Goal: Task Accomplishment & Management: Complete application form

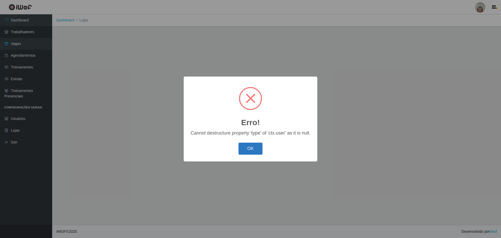
click at [249, 148] on button "OK" at bounding box center [251, 148] width 24 height 12
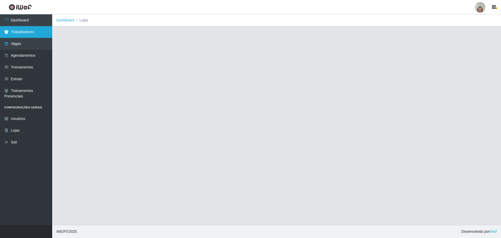
click at [40, 33] on link "Trabalhadores" at bounding box center [26, 32] width 52 height 12
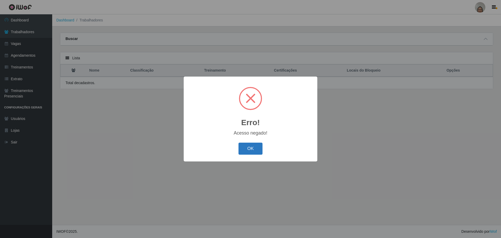
click at [245, 151] on button "OK" at bounding box center [251, 148] width 24 height 12
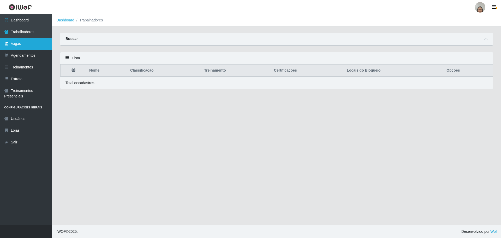
click at [25, 39] on link "Vagas" at bounding box center [26, 44] width 52 height 12
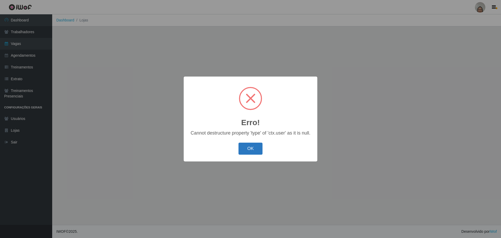
click at [252, 148] on button "OK" at bounding box center [251, 148] width 24 height 12
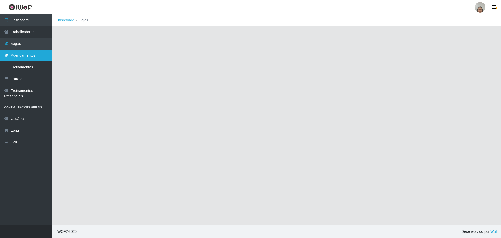
click at [19, 56] on link "Agendamentos" at bounding box center [26, 56] width 52 height 12
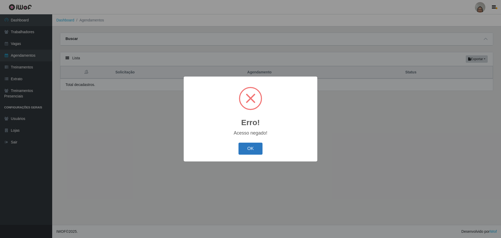
click at [253, 150] on button "OK" at bounding box center [251, 148] width 24 height 12
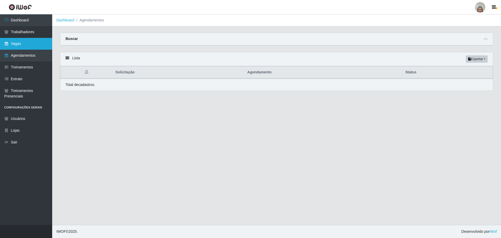
click at [35, 43] on link "Vagas" at bounding box center [26, 44] width 52 height 12
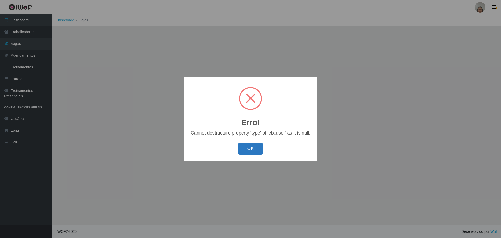
click at [257, 149] on button "OK" at bounding box center [251, 148] width 24 height 12
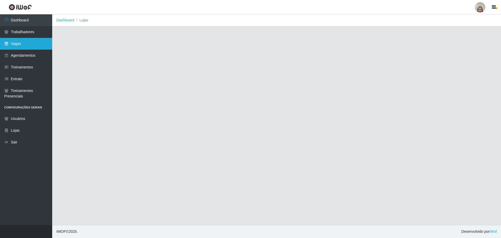
click at [25, 46] on link "Vagas" at bounding box center [26, 44] width 52 height 12
click at [20, 32] on link "Trabalhadores" at bounding box center [26, 32] width 52 height 12
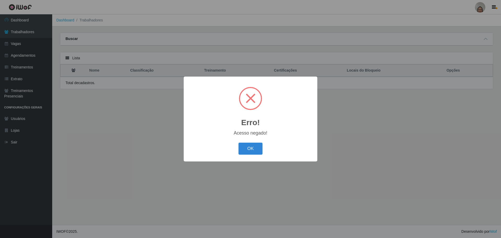
click at [368, 102] on div "Erro! × Acesso negado! OK Cancel" at bounding box center [250, 119] width 501 height 238
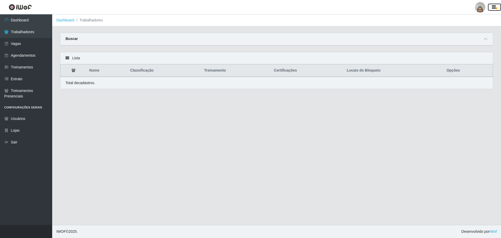
click at [492, 8] on icon "button" at bounding box center [494, 7] width 4 height 5
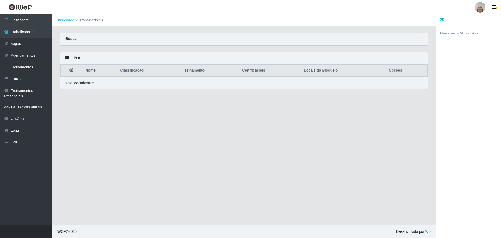
click at [478, 9] on div at bounding box center [480, 7] width 10 height 10
click at [455, 43] on button "Sair" at bounding box center [469, 40] width 47 height 11
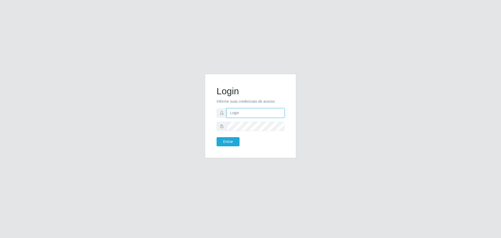
click at [236, 111] on input "text" at bounding box center [256, 112] width 58 height 9
click at [247, 113] on input "text" at bounding box center [256, 112] width 58 height 9
type input "financeiro5@marvermelho.net.br"
click at [233, 139] on button "Entrar" at bounding box center [228, 141] width 23 height 9
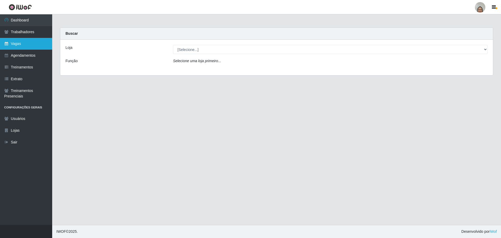
click at [30, 44] on link "Vagas" at bounding box center [26, 44] width 52 height 12
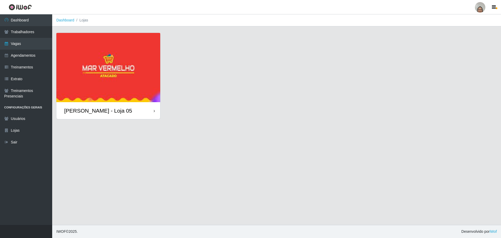
click at [150, 113] on div "[PERSON_NAME] - Loja 05" at bounding box center [108, 110] width 104 height 17
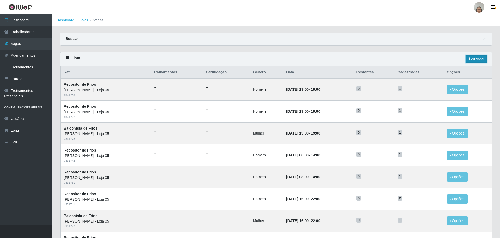
click at [472, 58] on link "Adicionar" at bounding box center [476, 58] width 21 height 7
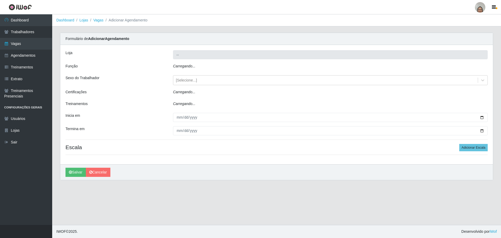
type input "[PERSON_NAME] - Loja 05"
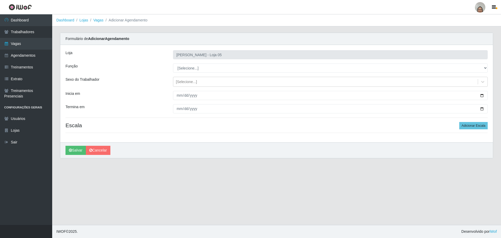
click at [479, 8] on div at bounding box center [480, 7] width 10 height 10
click at [469, 20] on button "Perfil" at bounding box center [469, 18] width 47 height 11
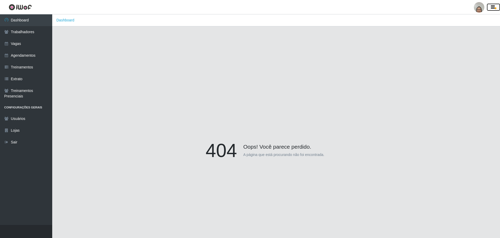
click at [490, 7] on button "button" at bounding box center [493, 7] width 13 height 7
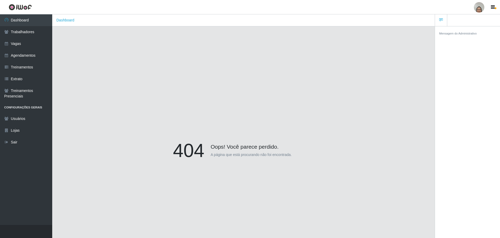
click at [480, 7] on div at bounding box center [479, 7] width 10 height 10
click at [461, 19] on button "Perfil" at bounding box center [468, 18] width 47 height 11
click at [493, 7] on icon "button" at bounding box center [493, 7] width 4 height 5
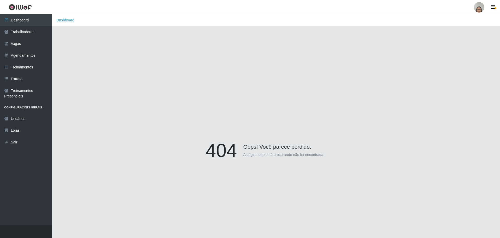
click at [479, 7] on div at bounding box center [479, 7] width 10 height 10
click at [466, 21] on button "Perfil" at bounding box center [468, 18] width 47 height 11
click at [496, 4] on button "button" at bounding box center [493, 7] width 13 height 7
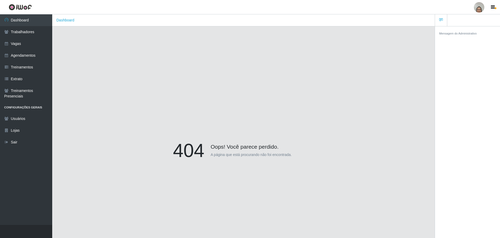
click at [480, 5] on div at bounding box center [479, 7] width 10 height 10
click at [458, 19] on button "Perfil" at bounding box center [468, 18] width 47 height 11
click at [477, 7] on div at bounding box center [479, 7] width 10 height 10
click at [465, 33] on button "Alterar Senha" at bounding box center [468, 29] width 47 height 11
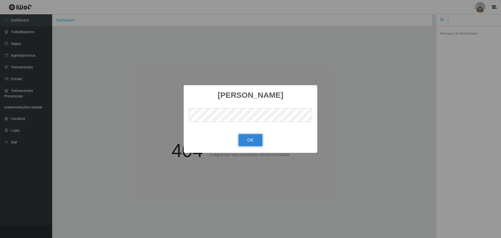
click at [249, 140] on button "OK" at bounding box center [251, 140] width 24 height 12
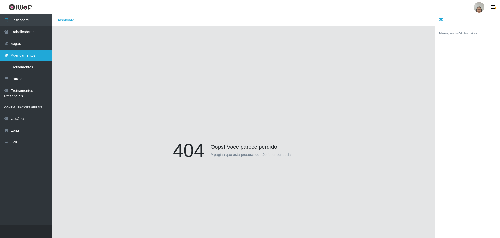
click at [19, 55] on link "Agendamentos" at bounding box center [26, 56] width 52 height 12
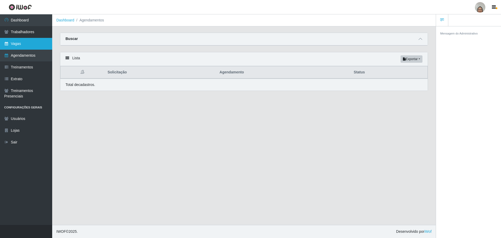
click at [17, 44] on link "Vagas" at bounding box center [26, 44] width 52 height 12
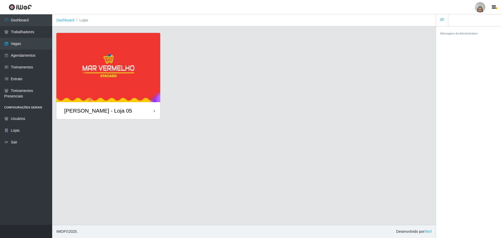
click at [131, 110] on div "[PERSON_NAME] - Loja 05" at bounding box center [108, 110] width 104 height 17
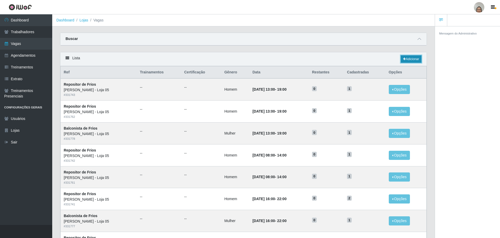
click at [411, 56] on link "Adicionar" at bounding box center [411, 58] width 21 height 7
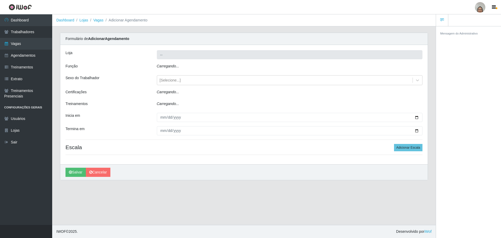
type input "[PERSON_NAME] - Loja 05"
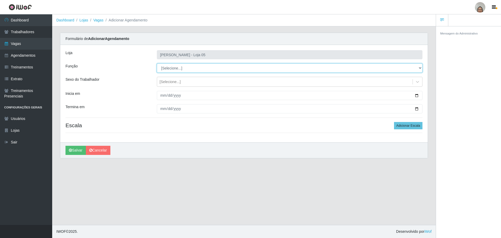
click at [418, 67] on select "[Selecione...] ASG ASG + ASG ++ Auxiliar de Depósito Auxiliar de Depósito + Aux…" at bounding box center [290, 67] width 266 height 9
select select "22"
click at [157, 63] on select "[Selecione...] ASG ASG + ASG ++ Auxiliar de Depósito Auxiliar de Depósito + Aux…" at bounding box center [290, 67] width 266 height 9
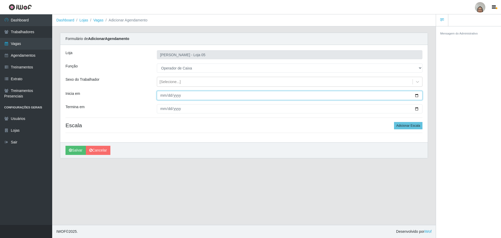
click at [415, 97] on input "Inicia em" at bounding box center [290, 95] width 266 height 9
click at [171, 96] on input "2025-08-21" at bounding box center [290, 95] width 266 height 9
click at [416, 95] on input "2025-08-21" at bounding box center [290, 95] width 266 height 9
type input "2025-08-20"
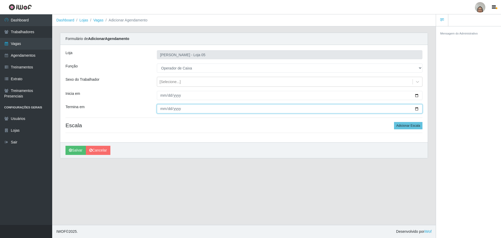
click at [418, 106] on input "Termina em" at bounding box center [290, 108] width 266 height 9
click at [415, 108] on input "Termina em" at bounding box center [290, 108] width 266 height 9
type input "2025-08-20"
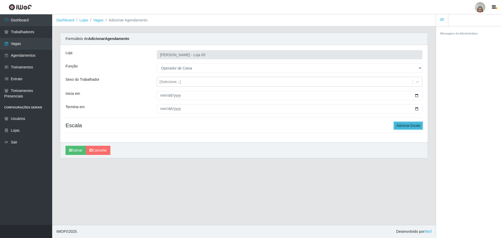
click at [403, 126] on button "Adicionar Escala" at bounding box center [408, 125] width 28 height 7
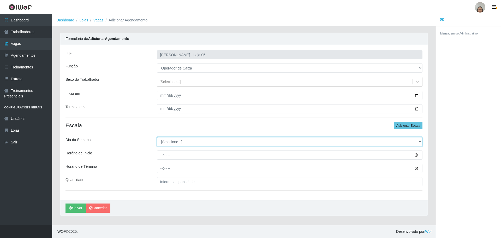
click at [177, 141] on select "[Selecione...] Segunda Terça Quarta Quinta Sexta Sábado Domingo" at bounding box center [290, 141] width 266 height 9
select select "3"
click at [157, 137] on select "[Selecione...] Segunda Terça Quarta Quinta Sexta Sábado Domingo" at bounding box center [290, 141] width 266 height 9
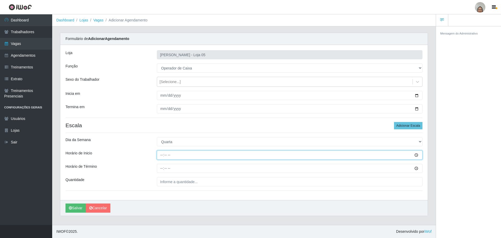
click at [159, 153] on input "Horário de Inicio" at bounding box center [290, 154] width 266 height 9
type input "09:20"
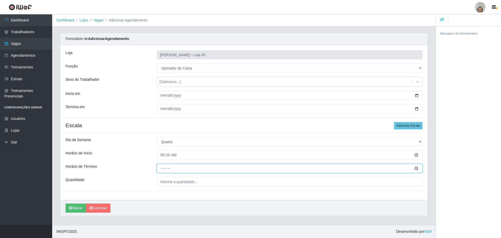
click at [160, 167] on input "Horário de Término" at bounding box center [290, 168] width 266 height 9
type input "15:20"
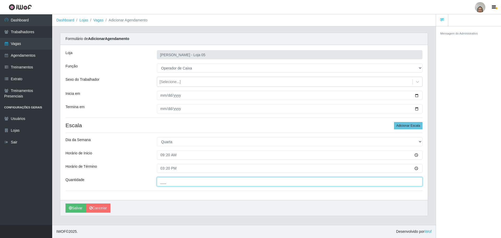
click at [172, 182] on input "___" at bounding box center [290, 181] width 266 height 9
type input "5__"
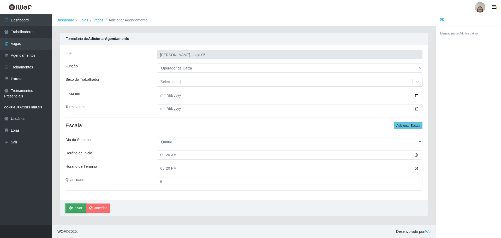
click at [71, 210] on button "Salvar" at bounding box center [75, 207] width 20 height 9
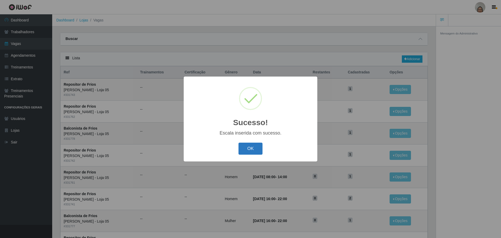
click at [251, 151] on button "OK" at bounding box center [251, 148] width 24 height 12
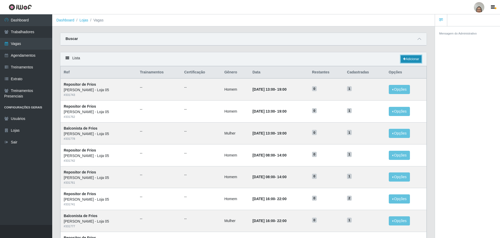
click at [412, 59] on link "Adicionar" at bounding box center [411, 58] width 21 height 7
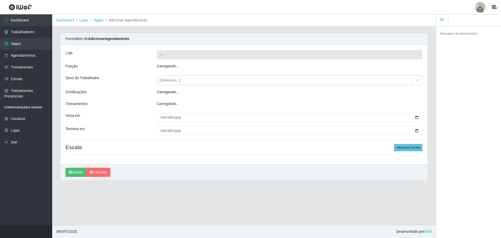
type input "[PERSON_NAME] - Loja 05"
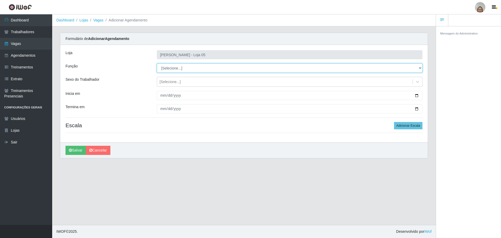
click at [180, 68] on select "[Selecione...] ASG ASG + ASG ++ Auxiliar de Depósito Auxiliar de Depósito + Aux…" at bounding box center [290, 67] width 266 height 9
select select "22"
click at [157, 63] on select "[Selecione...] ASG ASG + ASG ++ Auxiliar de Depósito Auxiliar de Depósito + Aux…" at bounding box center [290, 67] width 266 height 9
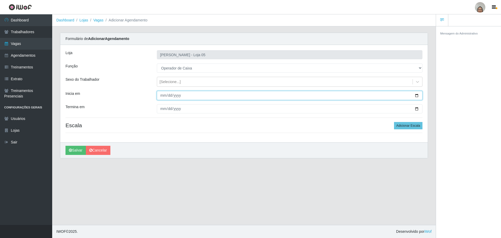
click at [418, 95] on input "Inicia em" at bounding box center [290, 95] width 266 height 9
type input "2025-08-21"
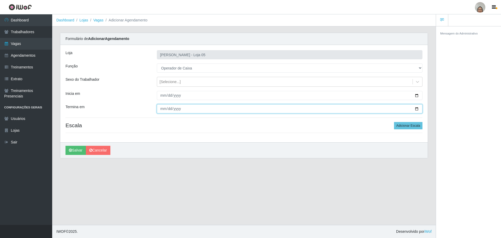
click at [417, 108] on input "Termina em" at bounding box center [290, 108] width 266 height 9
type input "2025-08-21"
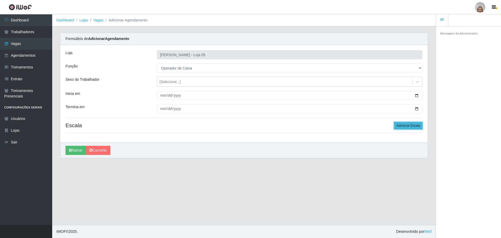
click at [401, 126] on button "Adicionar Escala" at bounding box center [408, 125] width 28 height 7
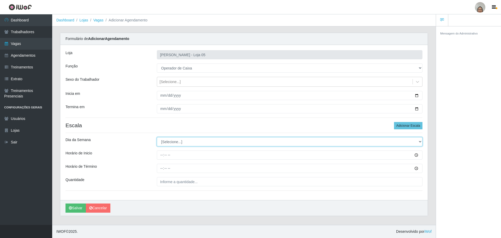
click at [167, 141] on select "[Selecione...] Segunda Terça Quarta Quinta Sexta Sábado Domingo" at bounding box center [290, 141] width 266 height 9
select select "4"
click at [157, 137] on select "[Selecione...] Segunda Terça Quarta Quinta Sexta Sábado Domingo" at bounding box center [290, 141] width 266 height 9
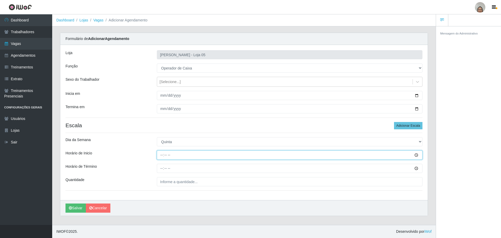
click at [158, 153] on input "Horário de Inicio" at bounding box center [290, 154] width 266 height 9
type input "09:20"
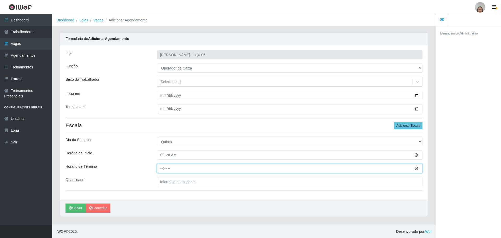
click at [162, 167] on input "Horário de Término" at bounding box center [290, 168] width 266 height 9
type input "15:20"
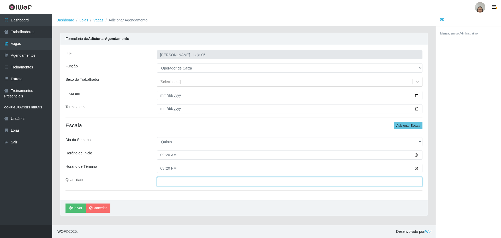
click at [182, 182] on input "___" at bounding box center [290, 181] width 266 height 9
type input "7__"
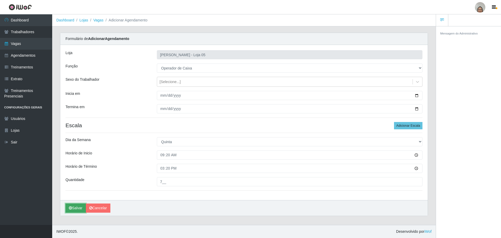
click at [76, 211] on button "Salvar" at bounding box center [75, 207] width 20 height 9
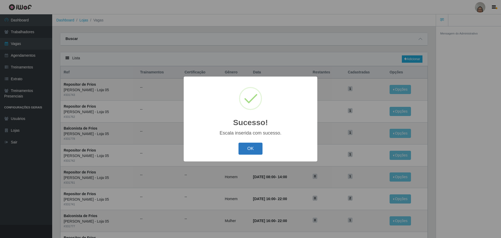
click at [258, 149] on button "OK" at bounding box center [251, 148] width 24 height 12
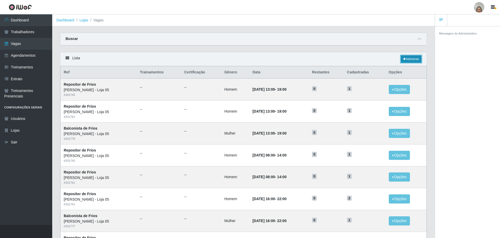
click at [412, 57] on link "Adicionar" at bounding box center [411, 58] width 21 height 7
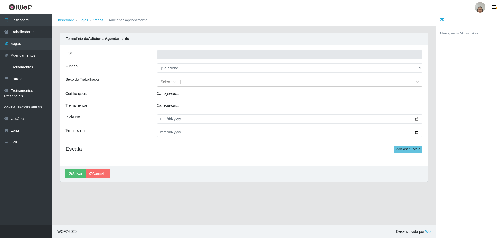
type input "[PERSON_NAME] - Loja 05"
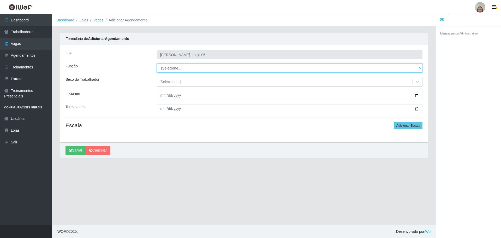
click at [175, 69] on select "[Selecione...] ASG ASG + ASG ++ Auxiliar de Depósito Auxiliar de Depósito + Aux…" at bounding box center [290, 67] width 266 height 9
select select "22"
click at [157, 63] on select "[Selecione...] ASG ASG + ASG ++ Auxiliar de Depósito Auxiliar de Depósito + Aux…" at bounding box center [290, 67] width 266 height 9
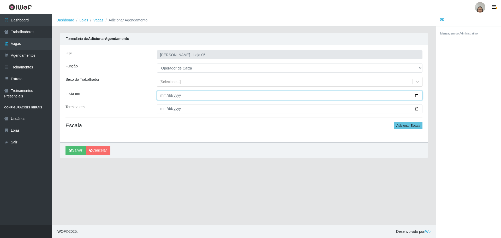
click at [414, 96] on input "Inicia em" at bounding box center [290, 95] width 266 height 9
type input "2025-08-22"
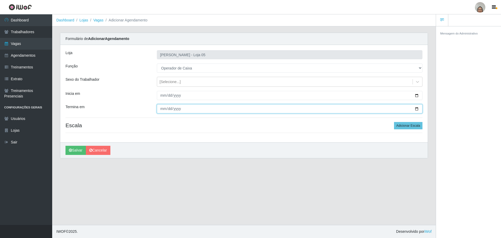
click at [417, 107] on input "Termina em" at bounding box center [290, 108] width 266 height 9
type input "2025-08-22"
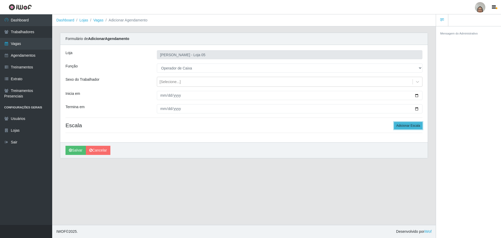
click at [411, 127] on button "Adicionar Escala" at bounding box center [408, 125] width 28 height 7
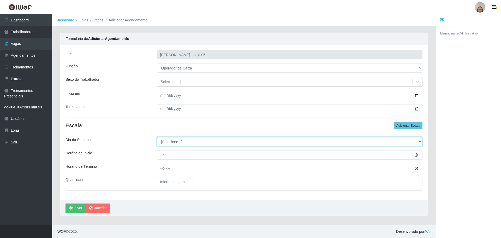
click at [172, 143] on select "[Selecione...] Segunda Terça Quarta Quinta Sexta Sábado Domingo" at bounding box center [290, 141] width 266 height 9
select select "5"
click at [157, 137] on select "[Selecione...] Segunda Terça Quarta Quinta Sexta Sábado Domingo" at bounding box center [290, 141] width 266 height 9
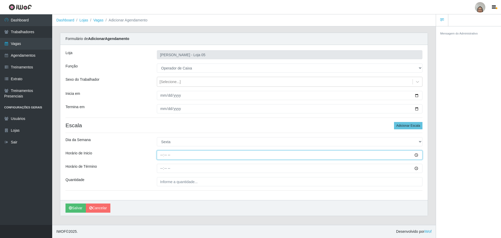
click at [158, 155] on input "Horário de Inicio" at bounding box center [290, 154] width 266 height 9
type input "09:20"
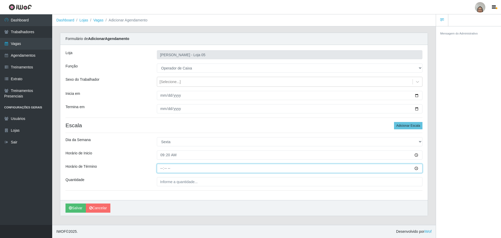
click at [161, 164] on input "Horário de Término" at bounding box center [290, 168] width 266 height 9
type input "15:20"
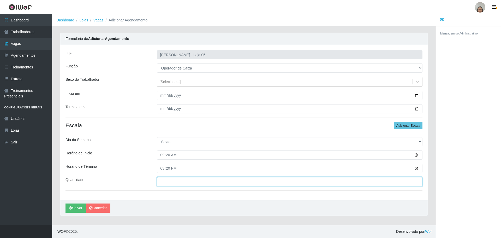
click at [163, 182] on input "___" at bounding box center [290, 181] width 266 height 9
type input "6__"
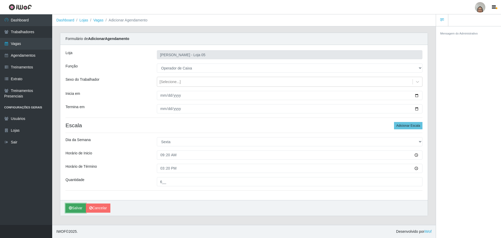
click at [76, 208] on button "Salvar" at bounding box center [75, 207] width 20 height 9
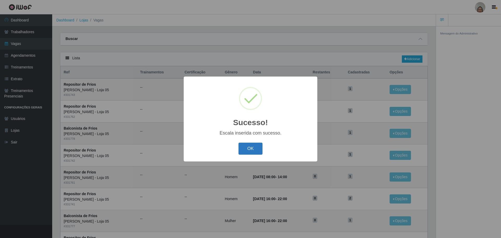
click at [249, 146] on button "OK" at bounding box center [251, 148] width 24 height 12
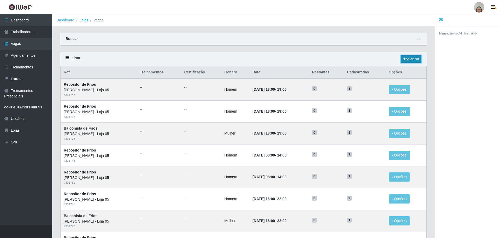
click at [409, 58] on link "Adicionar" at bounding box center [411, 58] width 21 height 7
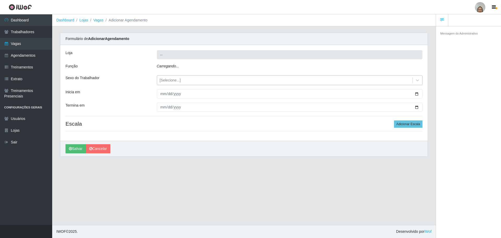
type input "[PERSON_NAME] - Loja 05"
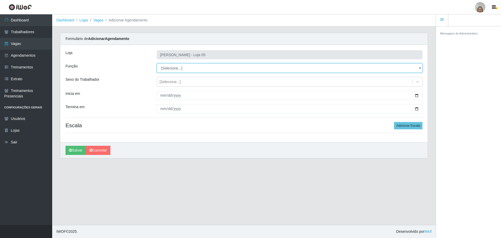
click at [174, 66] on select "[Selecione...] ASG ASG + ASG ++ Auxiliar de Depósito Auxiliar de Depósito + Aux…" at bounding box center [290, 67] width 266 height 9
select select "22"
click at [157, 63] on select "[Selecione...] ASG ASG + ASG ++ Auxiliar de Depósito Auxiliar de Depósito + Aux…" at bounding box center [290, 67] width 266 height 9
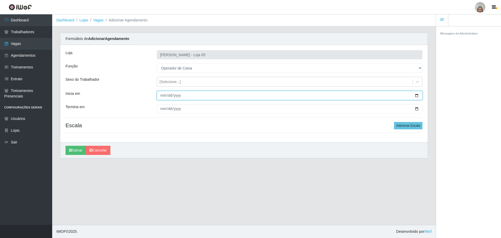
click at [418, 95] on input "Inicia em" at bounding box center [290, 95] width 266 height 9
type input "2025-08-23"
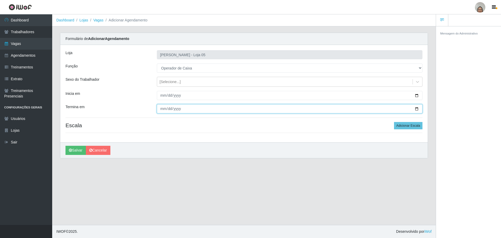
click at [419, 108] on input "Termina em" at bounding box center [290, 108] width 266 height 9
click at [416, 107] on input "Termina em" at bounding box center [290, 108] width 266 height 9
type input "2025-08-23"
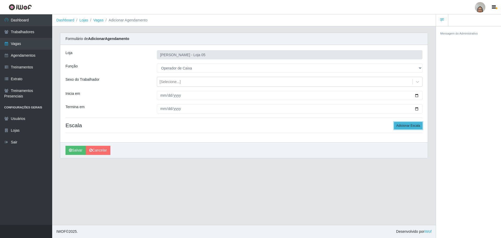
click at [414, 125] on button "Adicionar Escala" at bounding box center [408, 125] width 28 height 7
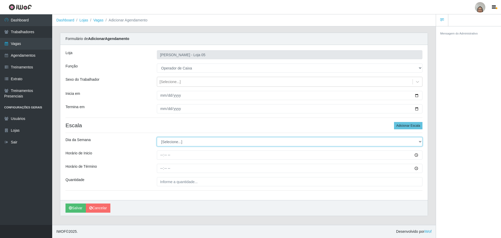
click at [170, 144] on select "[Selecione...] Segunda Terça Quarta Quinta Sexta Sábado Domingo" at bounding box center [290, 141] width 266 height 9
select select "6"
click at [157, 137] on select "[Selecione...] Segunda Terça Quarta Quinta Sexta Sábado Domingo" at bounding box center [290, 141] width 266 height 9
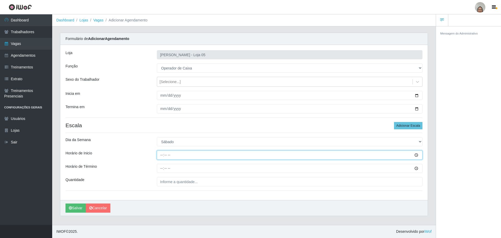
click at [160, 152] on input "Horário de Inicio" at bounding box center [290, 154] width 266 height 9
type input "09:20"
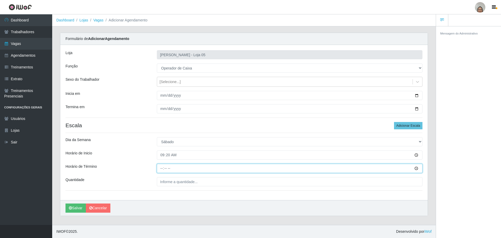
click at [159, 168] on input "Horário de Término" at bounding box center [290, 168] width 266 height 9
type input "15:20"
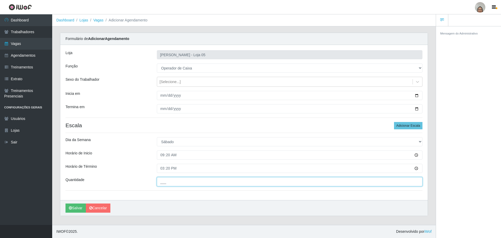
click at [171, 181] on input "___" at bounding box center [290, 181] width 266 height 9
type input "5__"
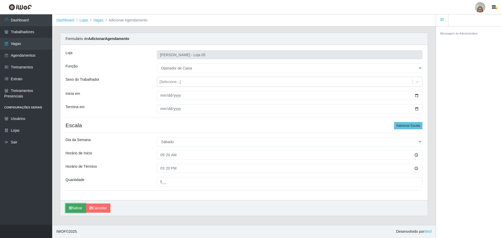
click at [76, 207] on button "Salvar" at bounding box center [75, 207] width 20 height 9
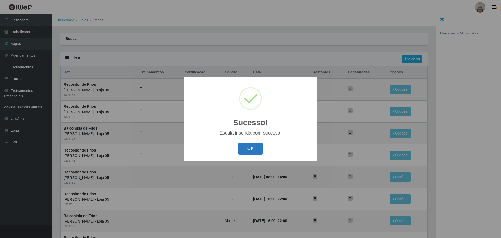
click at [241, 150] on button "OK" at bounding box center [251, 148] width 24 height 12
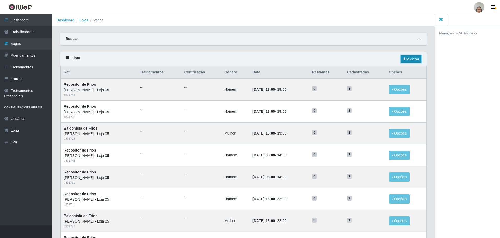
click at [413, 58] on link "Adicionar" at bounding box center [411, 58] width 21 height 7
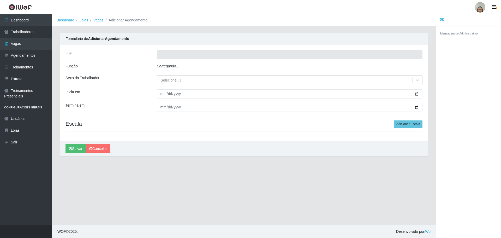
type input "[PERSON_NAME] - Loja 05"
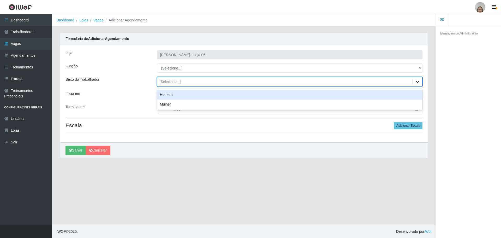
click at [415, 82] on div at bounding box center [417, 81] width 9 height 9
click at [176, 70] on select "[Selecione...] ASG ASG + ASG ++ Auxiliar de Depósito Auxiliar de Depósito + Aux…" at bounding box center [290, 67] width 266 height 9
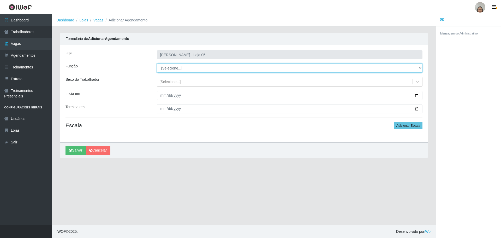
select select "22"
click at [157, 63] on select "[Selecione...] ASG ASG + ASG ++ Auxiliar de Depósito Auxiliar de Depósito + Aux…" at bounding box center [290, 67] width 266 height 9
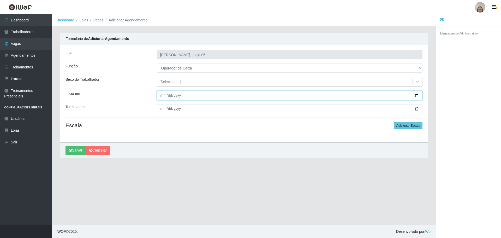
click at [417, 95] on input "Inicia em" at bounding box center [290, 95] width 266 height 9
type input "2025-08-24"
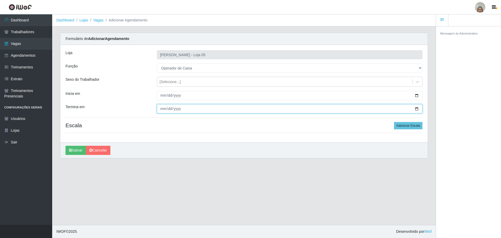
click at [416, 107] on input "Termina em" at bounding box center [290, 108] width 266 height 9
type input "2025-08-24"
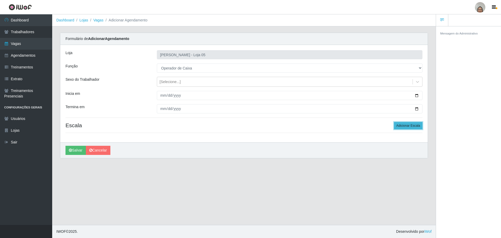
click at [405, 126] on button "Adicionar Escala" at bounding box center [408, 125] width 28 height 7
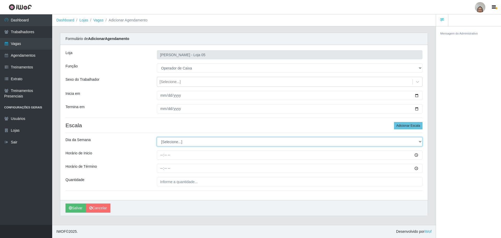
click at [177, 141] on select "[Selecione...] Segunda Terça Quarta Quinta Sexta Sábado Domingo" at bounding box center [290, 141] width 266 height 9
select select "0"
click at [157, 137] on select "[Selecione...] Segunda Terça Quarta Quinta Sexta Sábado Domingo" at bounding box center [290, 141] width 266 height 9
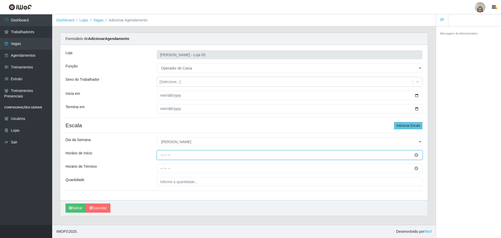
click at [159, 154] on input "Horário de Inicio" at bounding box center [290, 154] width 266 height 9
type input "08:00"
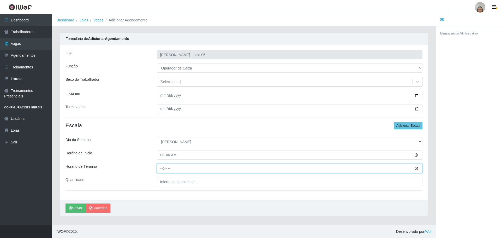
click at [161, 167] on input "Horário de Término" at bounding box center [290, 168] width 266 height 9
type input "14:00"
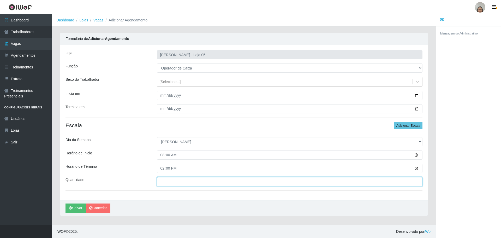
click at [174, 180] on input "___" at bounding box center [290, 181] width 266 height 9
type input "4__"
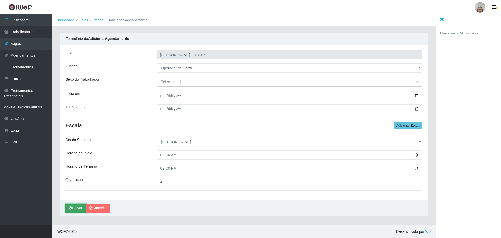
click at [78, 207] on button "Salvar" at bounding box center [75, 207] width 20 height 9
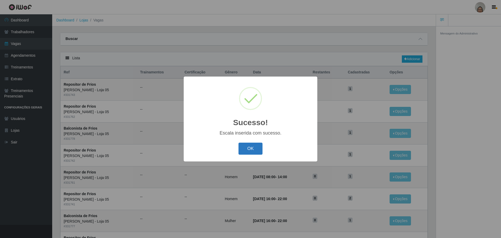
click at [247, 152] on button "OK" at bounding box center [251, 148] width 24 height 12
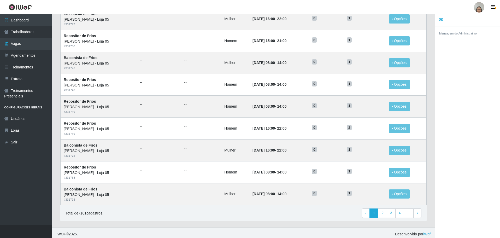
scroll to position [205, 0]
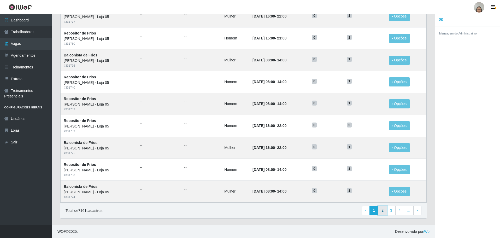
click at [382, 210] on link "2" at bounding box center [382, 210] width 9 height 9
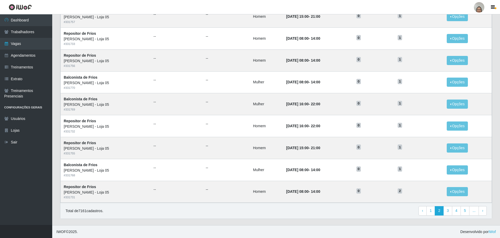
scroll to position [205, 0]
click at [456, 211] on link "4" at bounding box center [456, 210] width 9 height 9
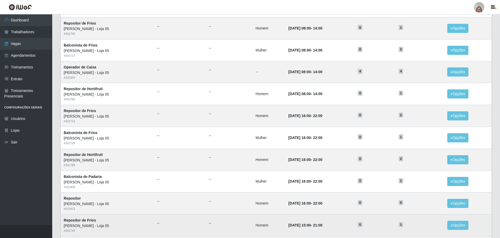
scroll to position [100, 0]
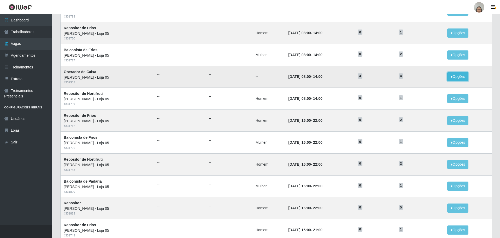
click at [453, 76] on button "Opções" at bounding box center [457, 76] width 21 height 9
click at [420, 90] on div "Deletar" at bounding box center [425, 88] width 31 height 5
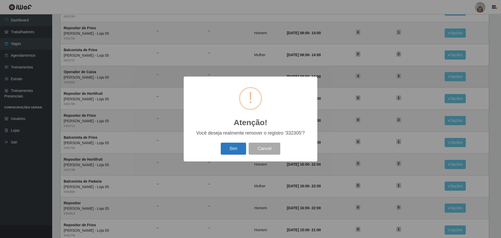
click at [237, 150] on button "Sim" at bounding box center [233, 148] width 25 height 12
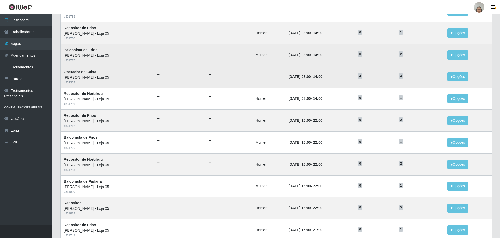
scroll to position [0, 0]
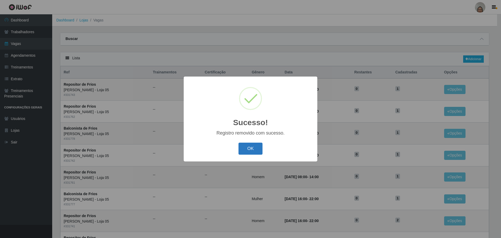
click at [243, 147] on button "OK" at bounding box center [251, 148] width 24 height 12
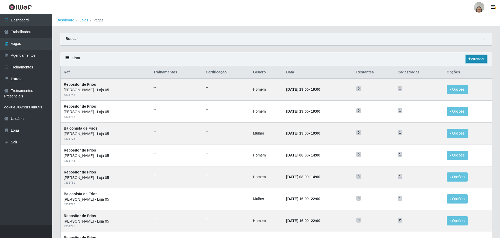
click at [481, 60] on link "Adicionar" at bounding box center [476, 58] width 21 height 7
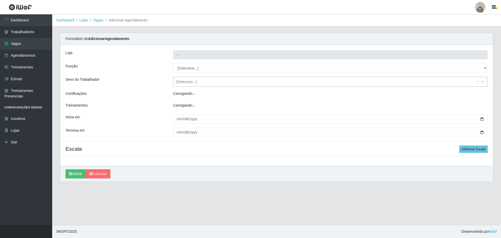
type input "[PERSON_NAME] - Loja 05"
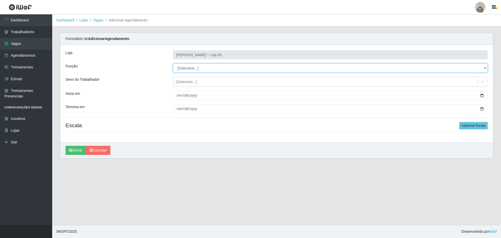
click at [195, 69] on select "[Selecione...] ASG ASG + ASG ++ Auxiliar de Depósito Auxiliar de Depósito + Aux…" at bounding box center [330, 67] width 315 height 9
select select "72"
click at [173, 63] on select "[Selecione...] ASG ASG + ASG ++ Auxiliar de Depósito Auxiliar de Depósito + Aux…" at bounding box center [330, 67] width 315 height 9
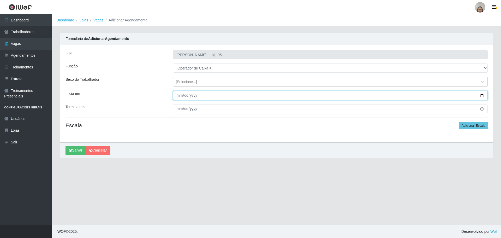
click at [482, 94] on input "Inicia em" at bounding box center [330, 95] width 315 height 9
type input "2025-08-24"
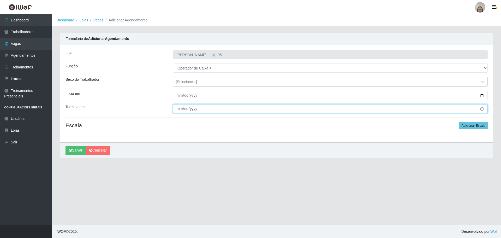
click at [484, 109] on input "Termina em" at bounding box center [330, 108] width 315 height 9
type input "2025-08-24"
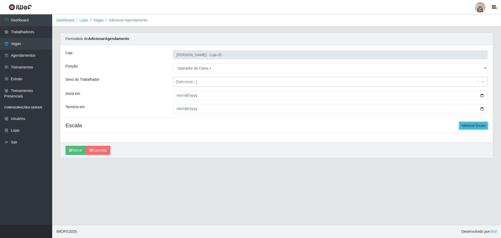
click at [471, 127] on button "Adicionar Escala" at bounding box center [473, 125] width 28 height 7
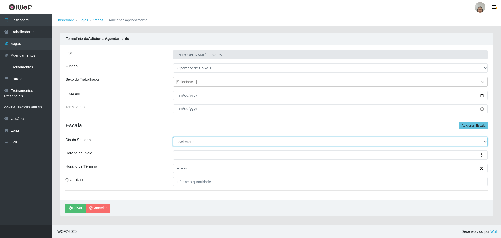
click at [198, 139] on select "[Selecione...] Segunda Terça Quarta Quinta Sexta Sábado Domingo" at bounding box center [330, 141] width 315 height 9
select select "0"
click at [173, 137] on select "[Selecione...] Segunda Terça Quarta Quinta Sexta Sábado Domingo" at bounding box center [330, 141] width 315 height 9
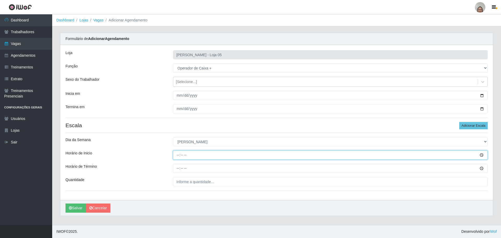
click at [176, 155] on input "Horário de Inicio" at bounding box center [330, 154] width 315 height 9
type input "08:00"
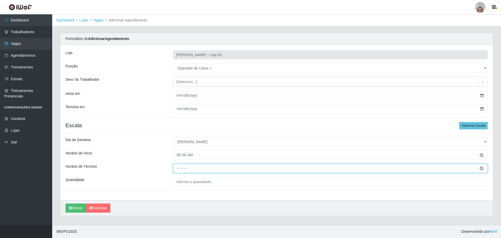
drag, startPoint x: 176, startPoint y: 168, endPoint x: 194, endPoint y: 151, distance: 24.5
click at [178, 168] on input "Horário de Término" at bounding box center [330, 168] width 315 height 9
type input "14:00"
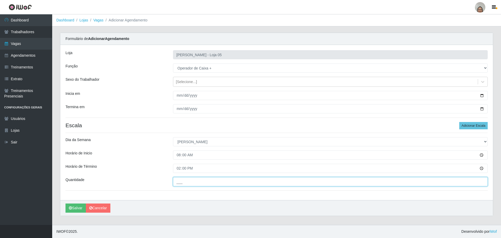
click at [202, 182] on input "___" at bounding box center [330, 181] width 315 height 9
type input "4__"
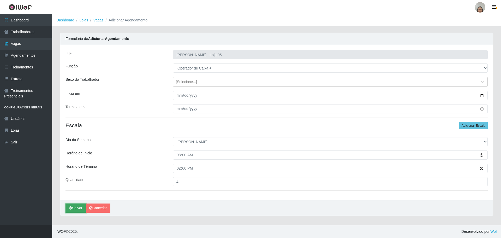
click at [76, 211] on button "Salvar" at bounding box center [75, 207] width 20 height 9
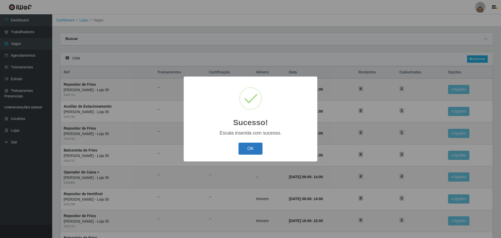
click at [252, 149] on button "OK" at bounding box center [251, 148] width 24 height 12
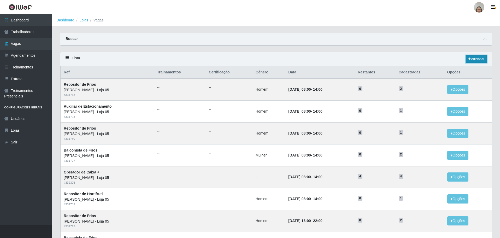
click at [479, 60] on link "Adicionar" at bounding box center [476, 58] width 21 height 7
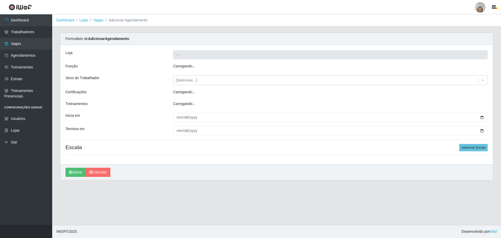
type input "[PERSON_NAME] - Loja 05"
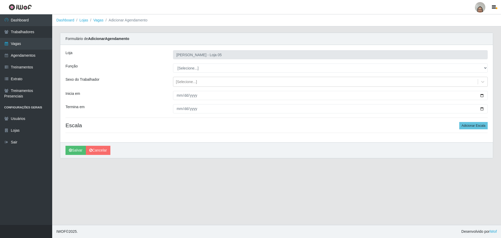
click at [490, 67] on div "[Selecione...] ASG ASG + ASG ++ Auxiliar de Depósito Auxiliar de Depósito + Aux…" at bounding box center [330, 67] width 323 height 9
click at [484, 67] on select "[Selecione...] ASG ASG + ASG ++ Auxiliar de Depósito Auxiliar de Depósito + Aux…" at bounding box center [330, 67] width 315 height 9
select select "22"
click at [173, 63] on select "[Selecione...] ASG ASG + ASG ++ Auxiliar de Depósito Auxiliar de Depósito + Aux…" at bounding box center [330, 67] width 315 height 9
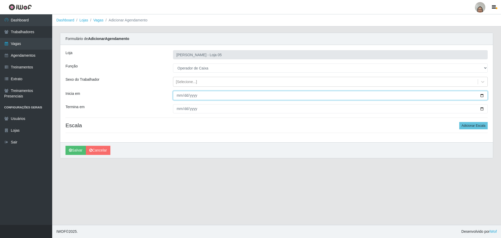
click at [482, 96] on input "Inicia em" at bounding box center [330, 95] width 315 height 9
type input "2025-08-21"
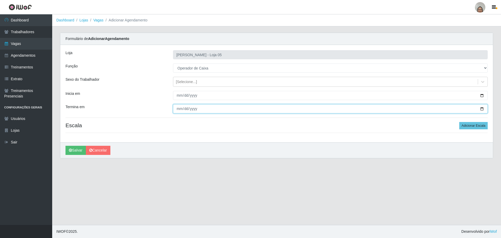
click at [481, 109] on input "Termina em" at bounding box center [330, 108] width 315 height 9
type input "2025-08-21"
click at [464, 129] on div "Loja Mar Vermelho - Loja 05 Função [Selecione...] ASG ASG + ASG ++ Auxiliar de …" at bounding box center [276, 93] width 433 height 97
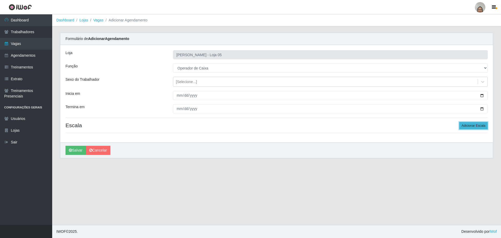
click at [464, 127] on button "Adicionar Escala" at bounding box center [473, 125] width 28 height 7
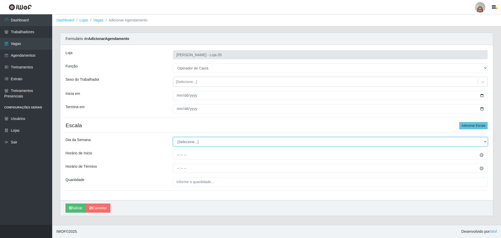
click at [192, 139] on select "[Selecione...] Segunda Terça Quarta Quinta Sexta Sábado Domingo" at bounding box center [330, 141] width 315 height 9
select select "4"
click at [173, 137] on select "[Selecione...] Segunda Terça Quarta Quinta Sexta Sábado Domingo" at bounding box center [330, 141] width 315 height 9
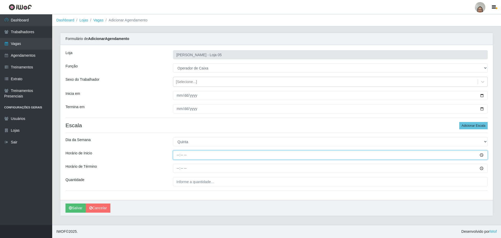
click at [176, 155] on input "Horário de Inicio" at bounding box center [330, 154] width 315 height 9
type input "16:20"
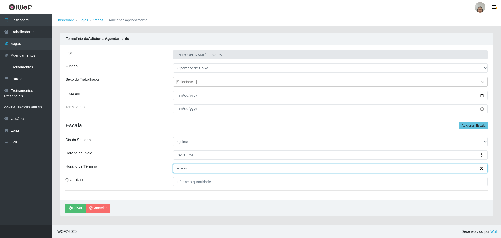
click at [175, 166] on input "Horário de Término" at bounding box center [330, 168] width 315 height 9
type input "22:20"
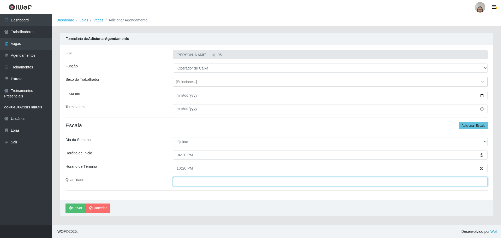
click at [190, 182] on input "___" at bounding box center [330, 181] width 315 height 9
type input "2__"
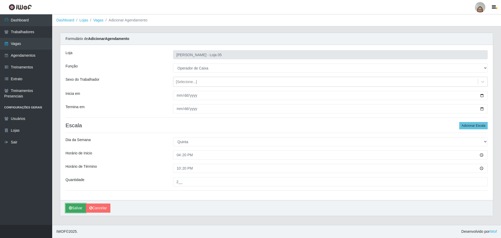
click at [71, 210] on icon "submit" at bounding box center [70, 208] width 3 height 4
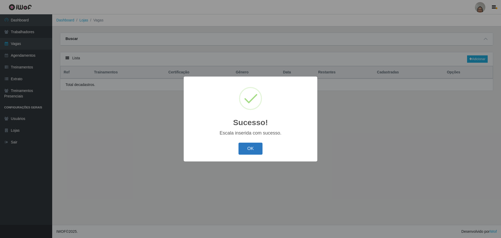
click at [247, 150] on button "OK" at bounding box center [251, 148] width 24 height 12
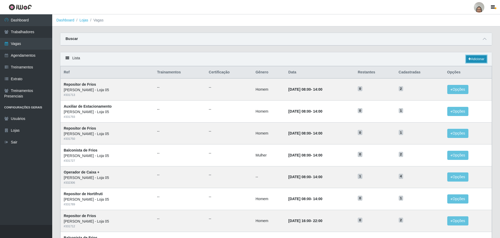
click at [475, 61] on link "Adicionar" at bounding box center [476, 58] width 21 height 7
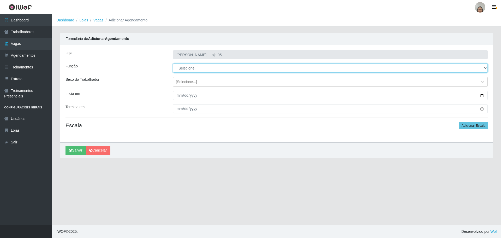
click at [193, 69] on select "[Selecione...] ASG ASG + ASG ++ Auxiliar de Depósito Auxiliar de Depósito + Aux…" at bounding box center [330, 67] width 315 height 9
select select "22"
click at [173, 63] on select "[Selecione...] ASG ASG + ASG ++ Auxiliar de Depósito Auxiliar de Depósito + Aux…" at bounding box center [330, 67] width 315 height 9
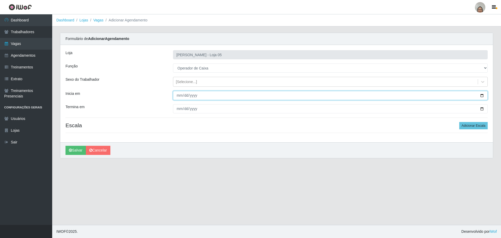
click at [483, 95] on input "Inicia em" at bounding box center [330, 95] width 315 height 9
type input "2025-08-22"
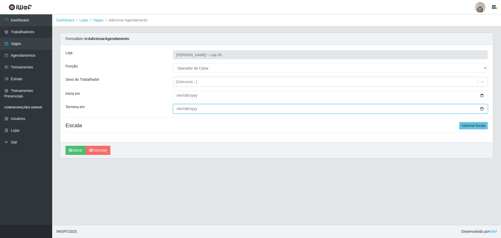
click at [481, 109] on input "Termina em" at bounding box center [330, 108] width 315 height 9
type input "2025-08-22"
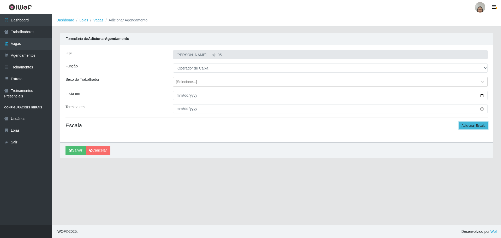
click at [465, 125] on button "Adicionar Escala" at bounding box center [473, 125] width 28 height 7
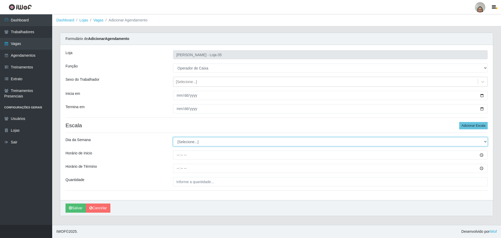
click at [194, 143] on select "[Selecione...] Segunda Terça Quarta Quinta Sexta Sábado Domingo" at bounding box center [330, 141] width 315 height 9
select select "5"
click at [173, 137] on select "[Selecione...] Segunda Terça Quarta Quinta Sexta Sábado Domingo" at bounding box center [330, 141] width 315 height 9
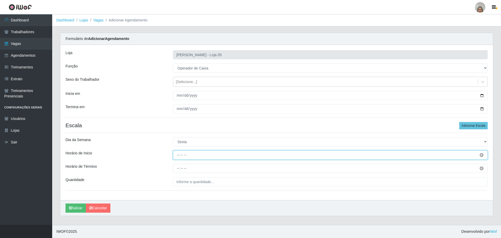
click at [175, 155] on input "Horário de Inicio" at bounding box center [330, 154] width 315 height 9
type input "16:20"
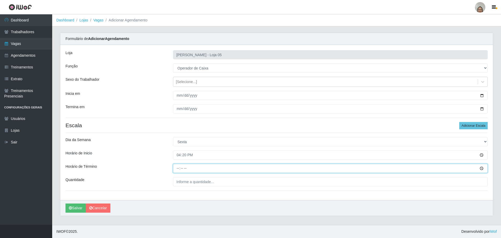
click at [178, 167] on input "Horário de Término" at bounding box center [330, 168] width 315 height 9
type input "22:20"
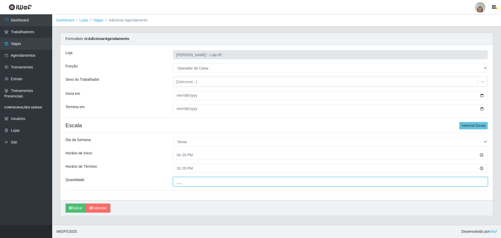
click at [188, 182] on input "___" at bounding box center [330, 181] width 315 height 9
type input "2__"
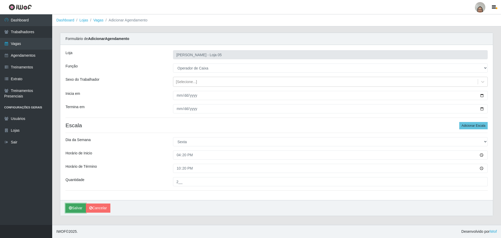
click at [73, 208] on button "Salvar" at bounding box center [75, 207] width 20 height 9
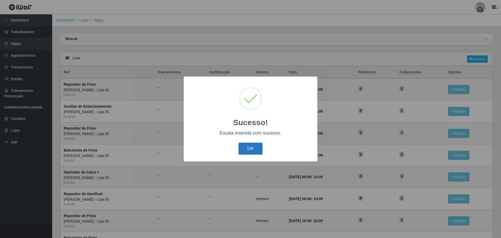
click at [246, 151] on button "OK" at bounding box center [251, 148] width 24 height 12
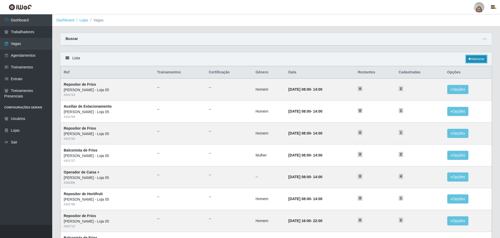
click at [481, 59] on link "Adicionar" at bounding box center [476, 58] width 21 height 7
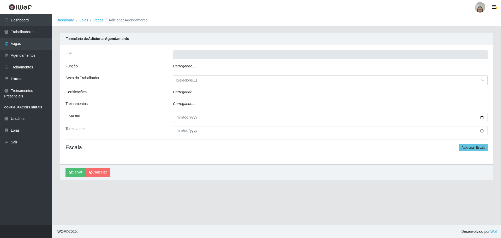
type input "[PERSON_NAME] - Loja 05"
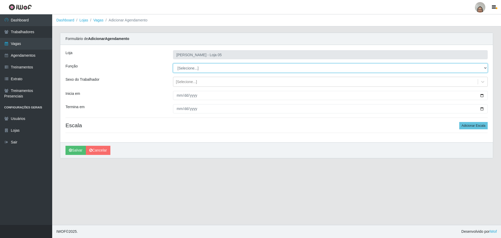
click at [206, 68] on select "[Selecione...] ASG ASG + ASG ++ Auxiliar de Depósito Auxiliar de Depósito + Aux…" at bounding box center [330, 67] width 315 height 9
select select "72"
click at [173, 63] on select "[Selecione...] ASG ASG + ASG ++ Auxiliar de Depósito Auxiliar de Depósito + Aux…" at bounding box center [330, 67] width 315 height 9
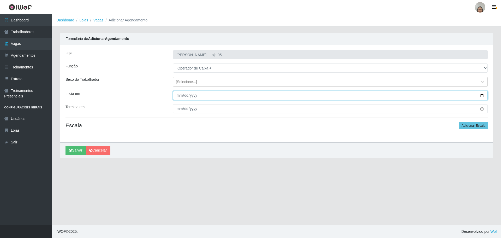
click at [176, 93] on input "Inicia em" at bounding box center [330, 95] width 315 height 9
click at [481, 96] on input "Inicia em" at bounding box center [330, 95] width 315 height 9
type input "2025-08-24"
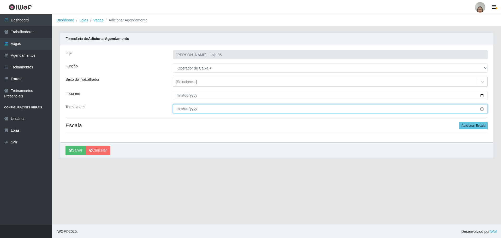
click at [480, 107] on input "Termina em" at bounding box center [330, 108] width 315 height 9
type input "2025-08-24"
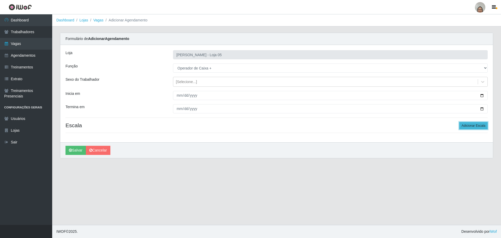
click at [480, 127] on button "Adicionar Escala" at bounding box center [473, 125] width 28 height 7
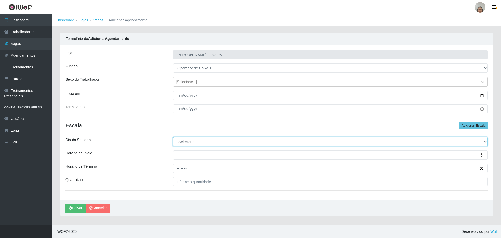
click at [189, 143] on select "[Selecione...] Segunda Terça Quarta Quinta Sexta Sábado Domingo" at bounding box center [330, 141] width 315 height 9
select select "0"
click at [173, 137] on select "[Selecione...] Segunda Terça Quarta Quinta Sexta Sábado Domingo" at bounding box center [330, 141] width 315 height 9
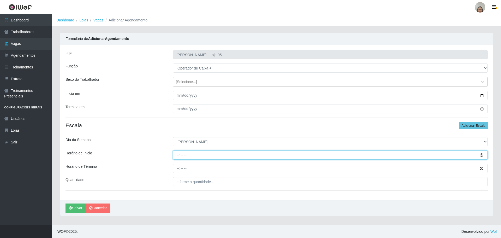
click at [175, 154] on input "Horário de Inicio" at bounding box center [330, 154] width 315 height 9
type input "13:00"
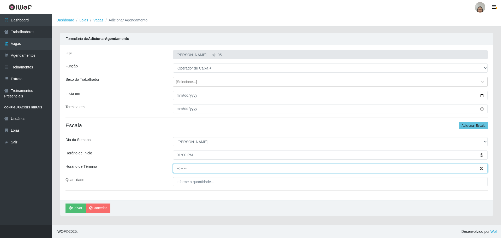
click at [176, 165] on input "Horário de Término" at bounding box center [330, 168] width 315 height 9
type input "19:02"
type input "19:00"
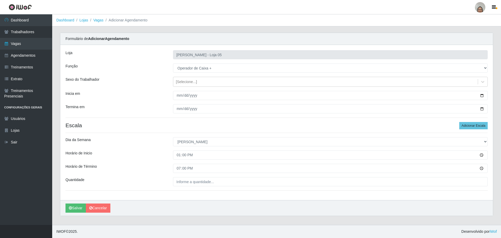
click at [183, 177] on div "Loja Mar Vermelho - Loja 05 Função [Selecione...] ASG ASG + ASG ++ Auxiliar de …" at bounding box center [276, 122] width 433 height 155
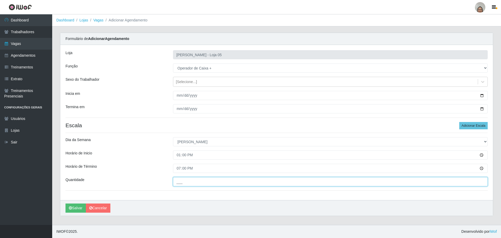
click at [187, 181] on input "___" at bounding box center [330, 181] width 315 height 9
type input "4__"
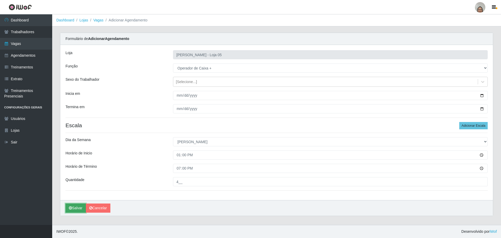
click at [76, 206] on button "Salvar" at bounding box center [75, 207] width 20 height 9
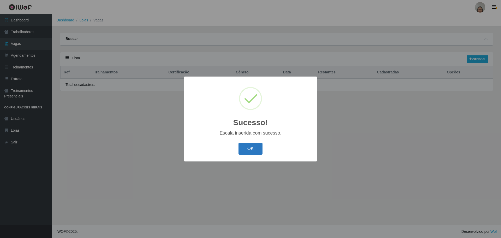
click at [249, 148] on button "OK" at bounding box center [251, 148] width 24 height 12
